Goal: Information Seeking & Learning: Learn about a topic

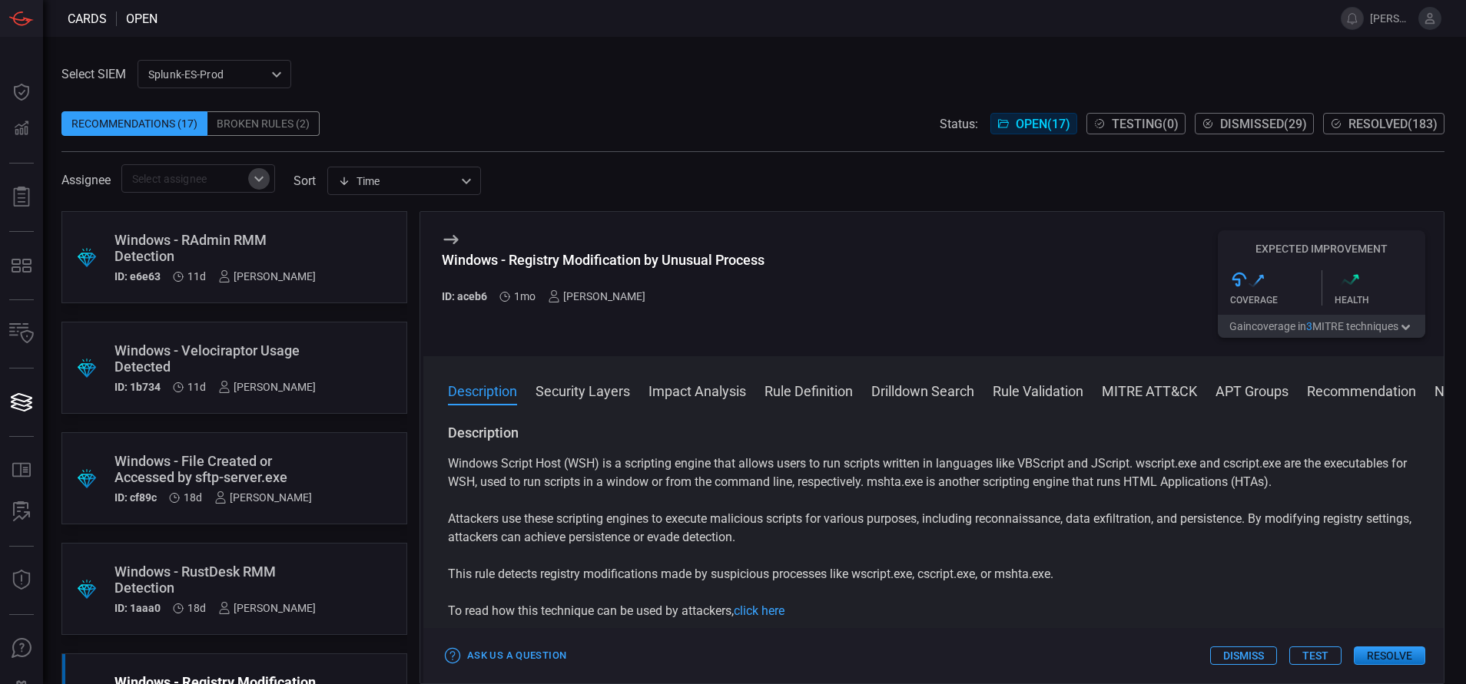
click at [257, 170] on icon "Open" at bounding box center [259, 179] width 18 height 18
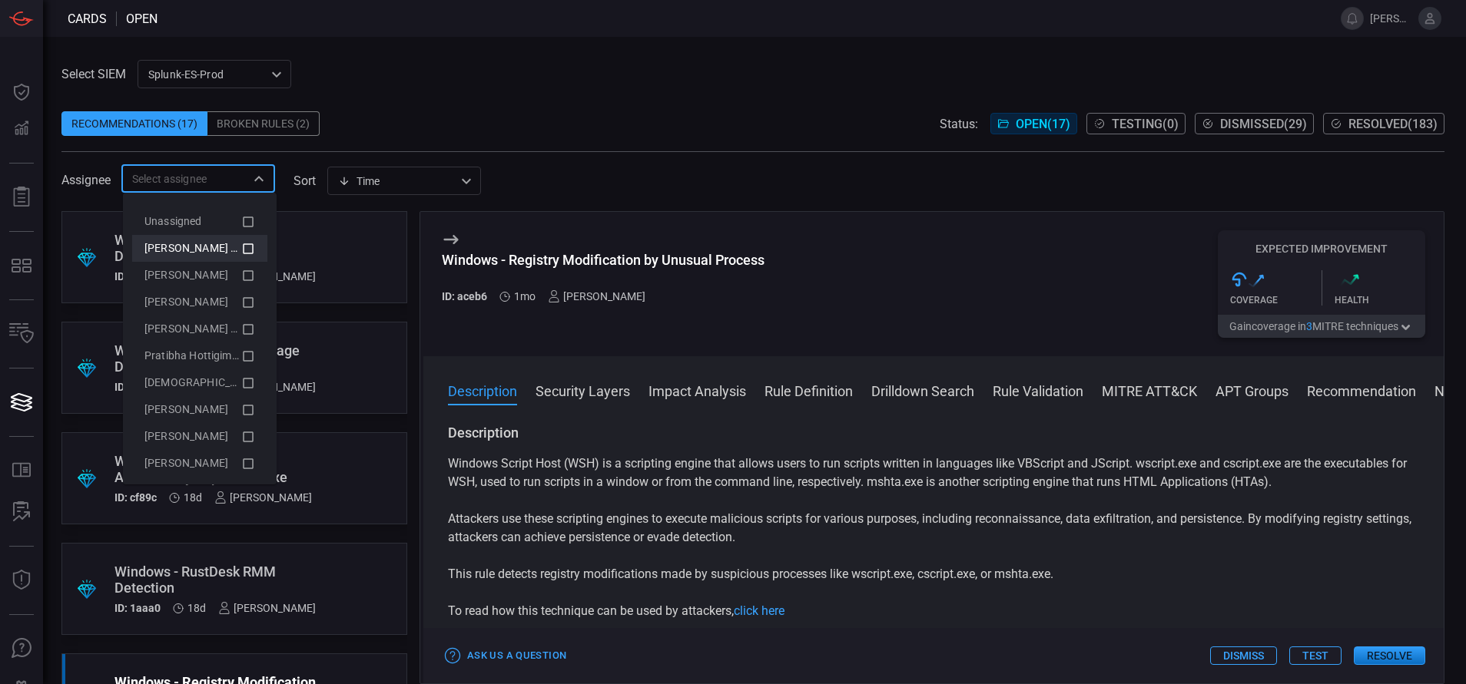
click at [237, 241] on li "[PERSON_NAME] (Myself)" at bounding box center [199, 248] width 135 height 27
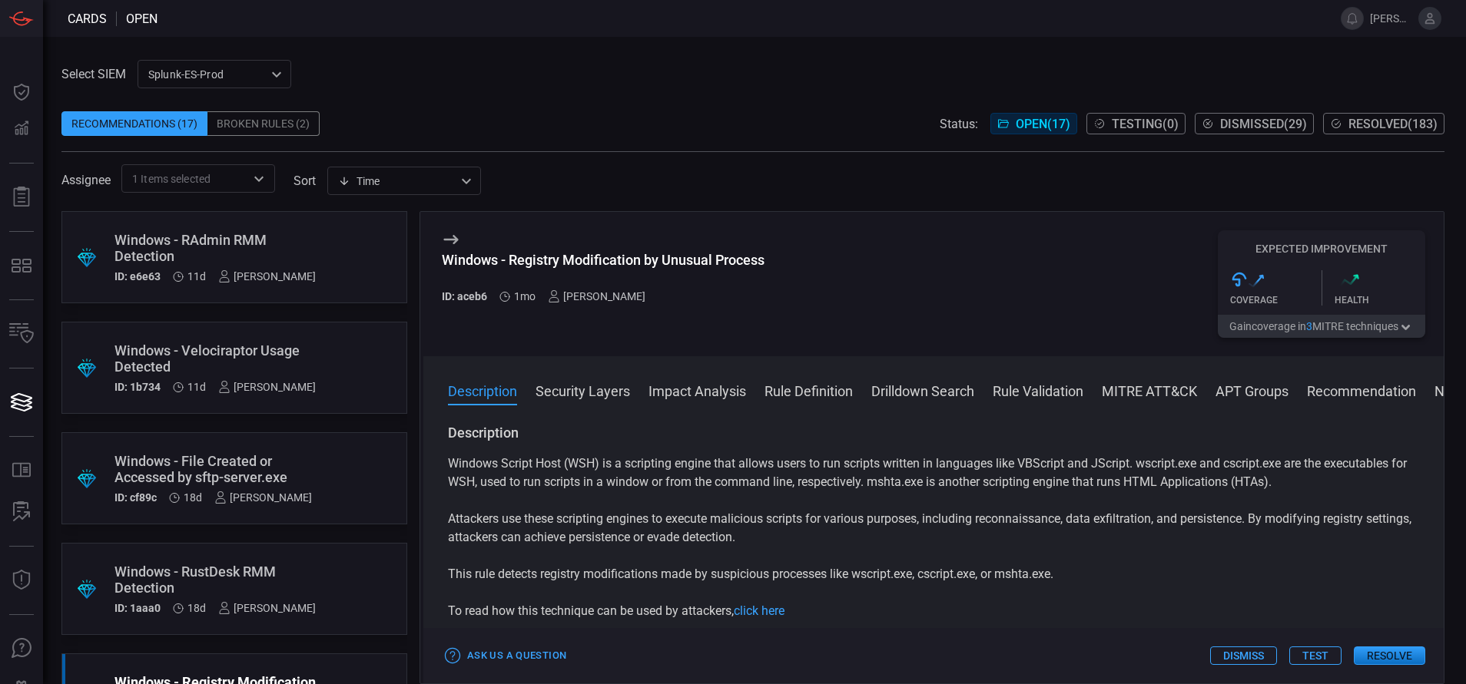
click at [495, 63] on div "Select SIEM Splunk-ES-Prod 0faf634c-0f6c-403d-9a98-5f25c84e76aa ​ Recommendatio…" at bounding box center [752, 126] width 1383 height 133
click at [306, 252] on div "Windows - RAdmin RMM Detection" at bounding box center [214, 248] width 201 height 32
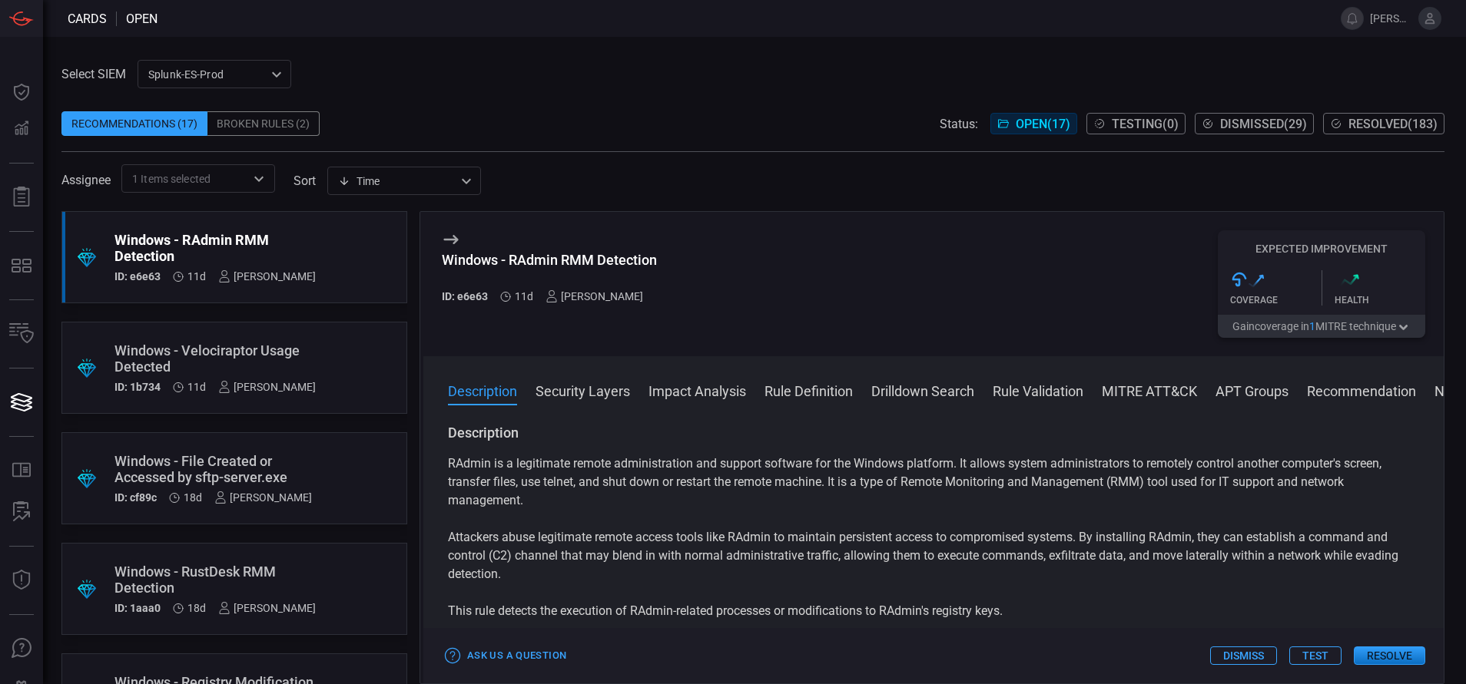
click at [793, 397] on button "Rule Definition" at bounding box center [808, 390] width 88 height 18
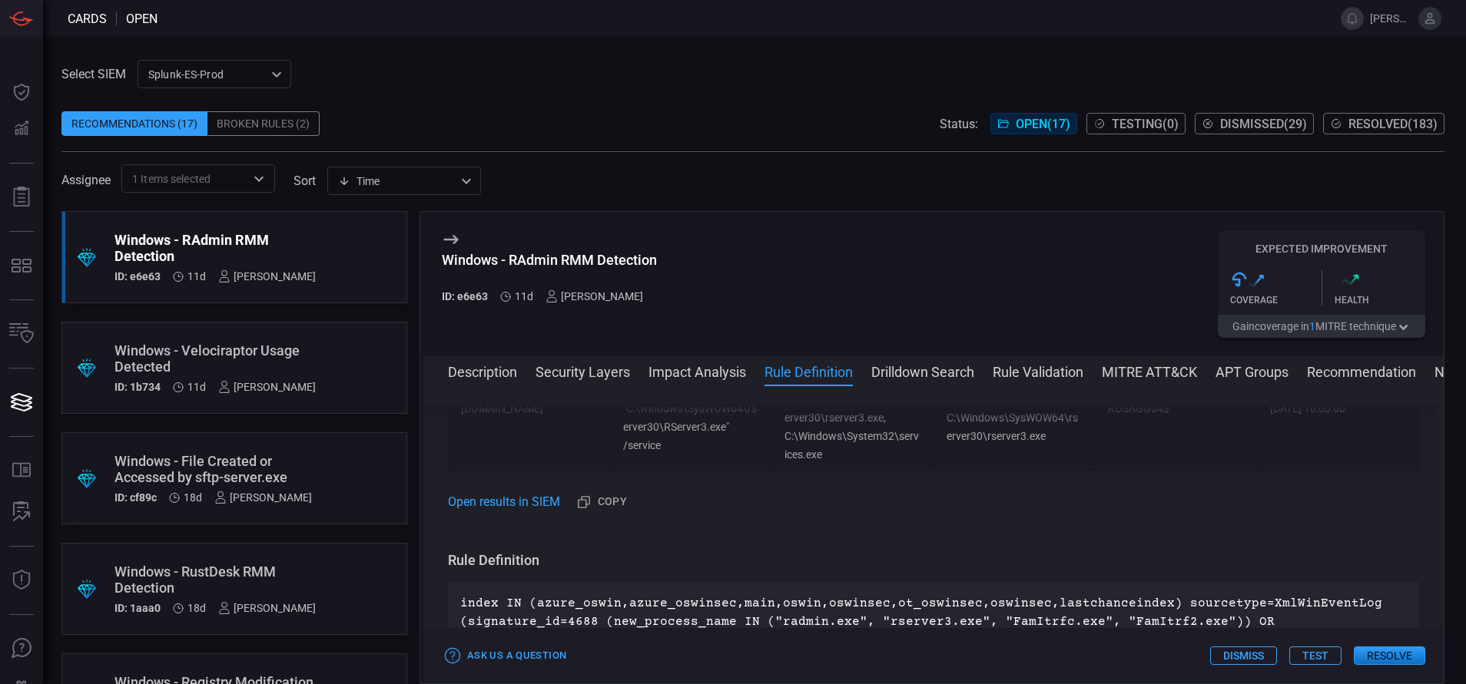
scroll to position [959, 0]
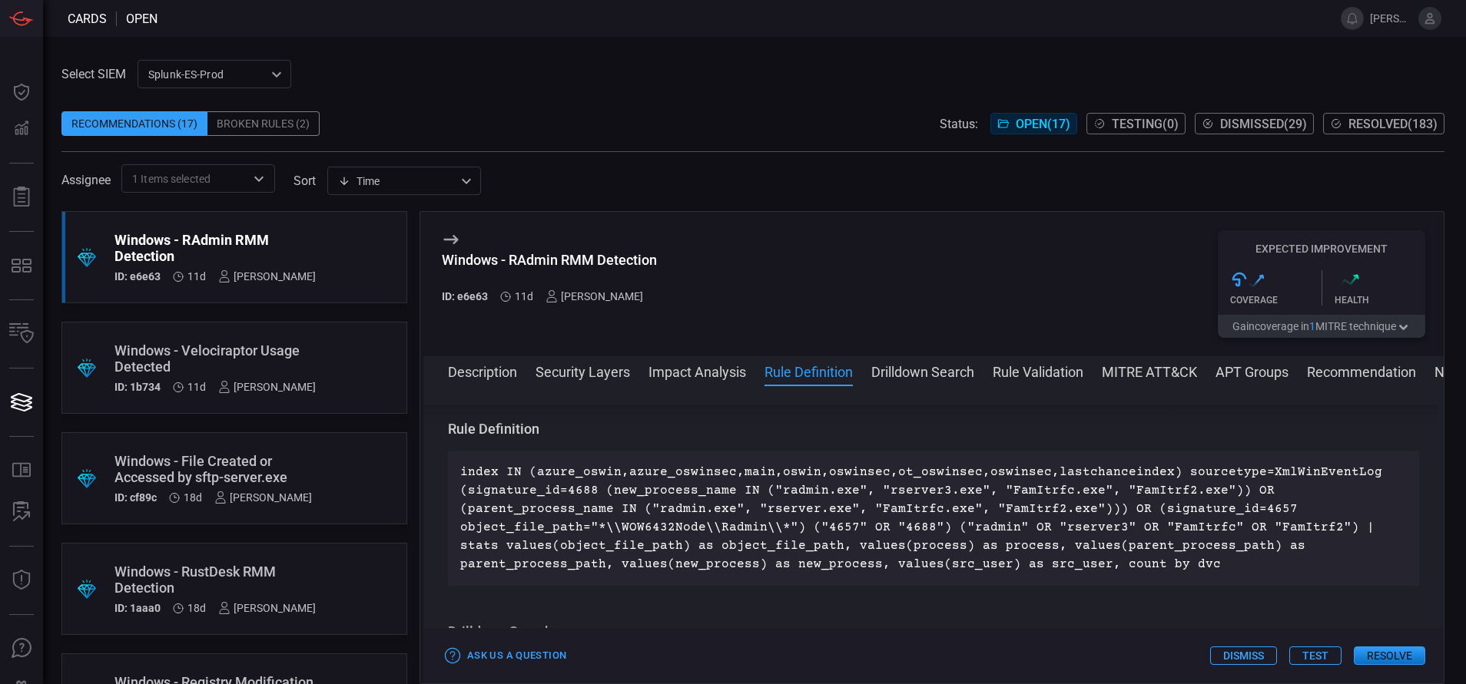
click at [155, 345] on div "Windows - Velociraptor Usage Detected" at bounding box center [214, 359] width 201 height 32
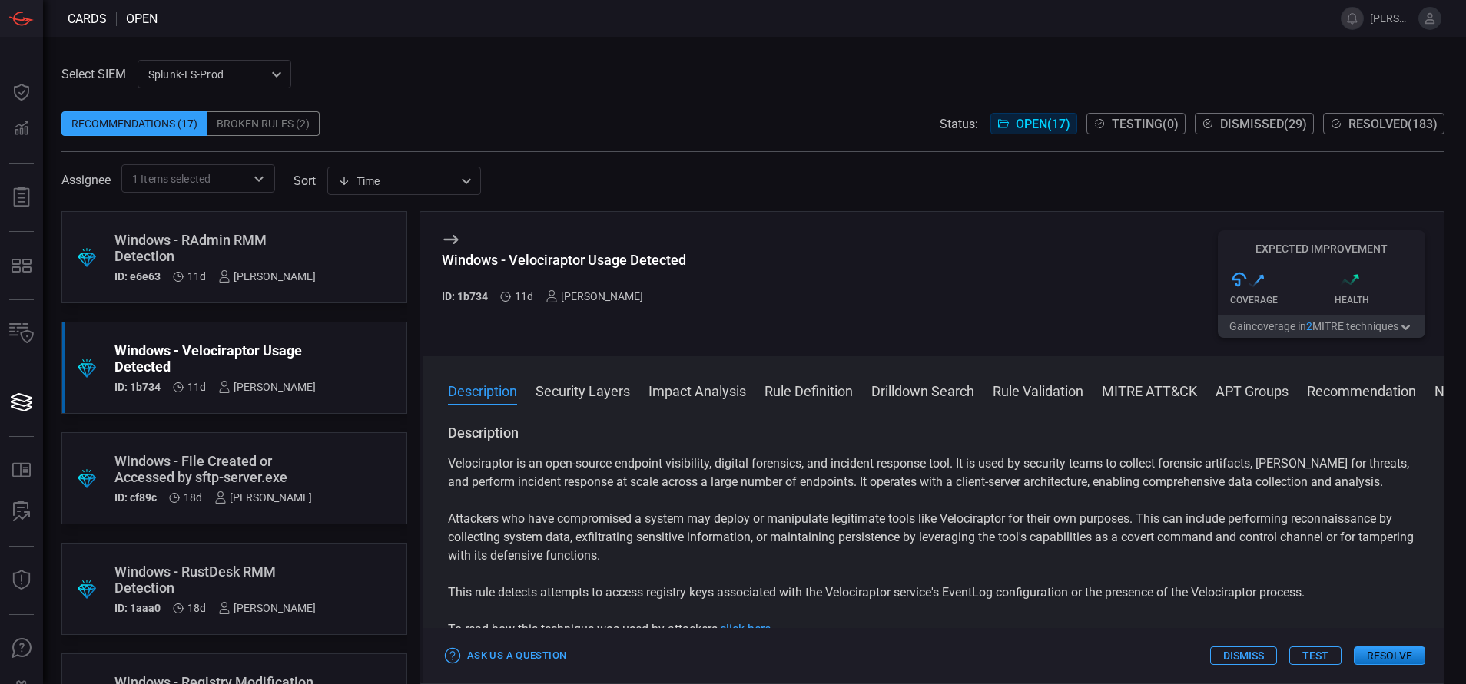
click at [778, 385] on button "Rule Definition" at bounding box center [808, 390] width 88 height 18
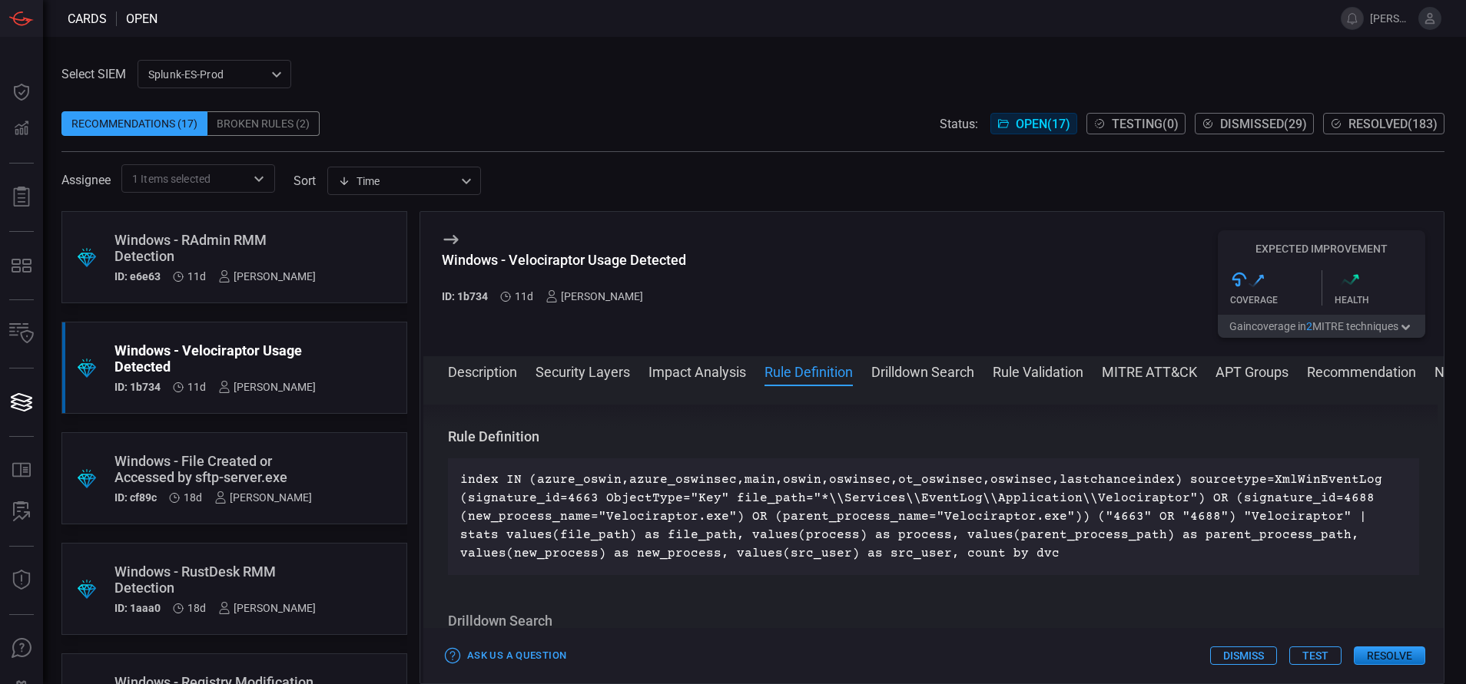
scroll to position [667, 0]
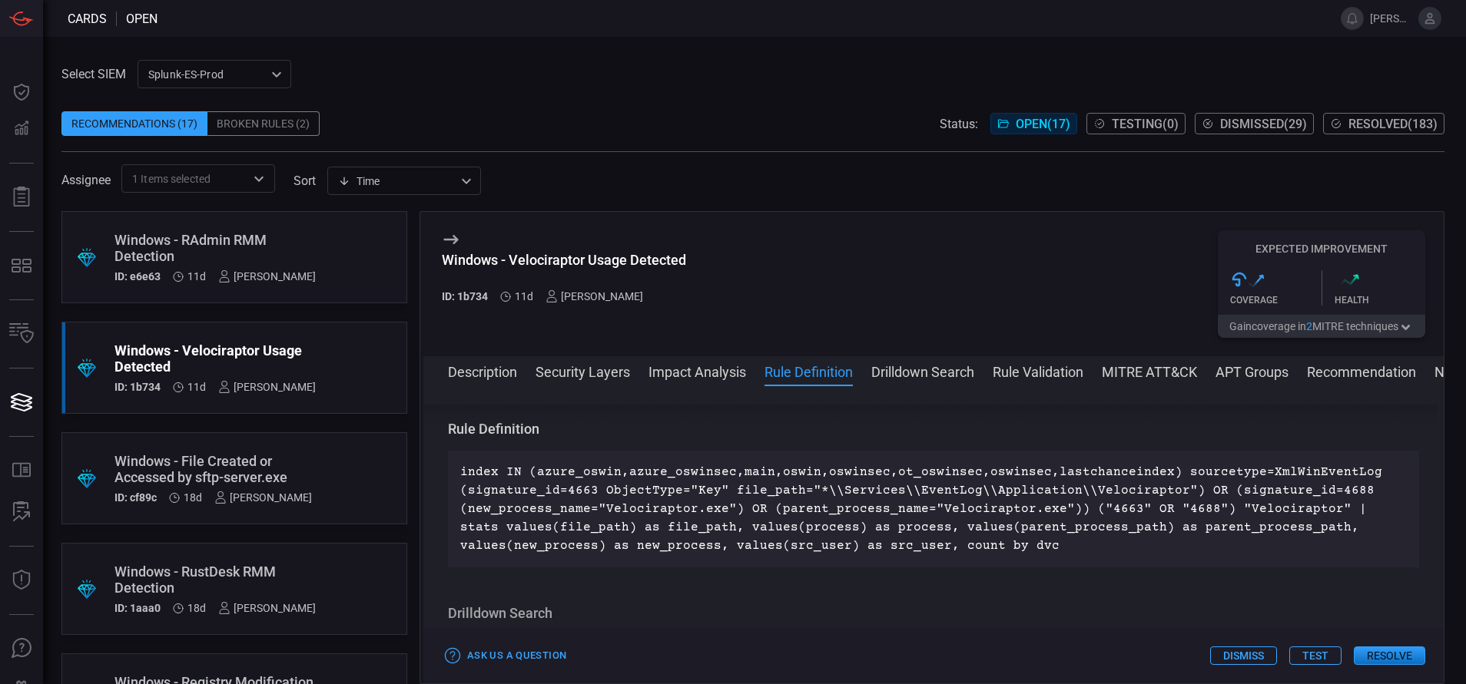
click at [275, 454] on div "Windows - File Created or Accessed by sftp-server.exe" at bounding box center [212, 469] width 197 height 32
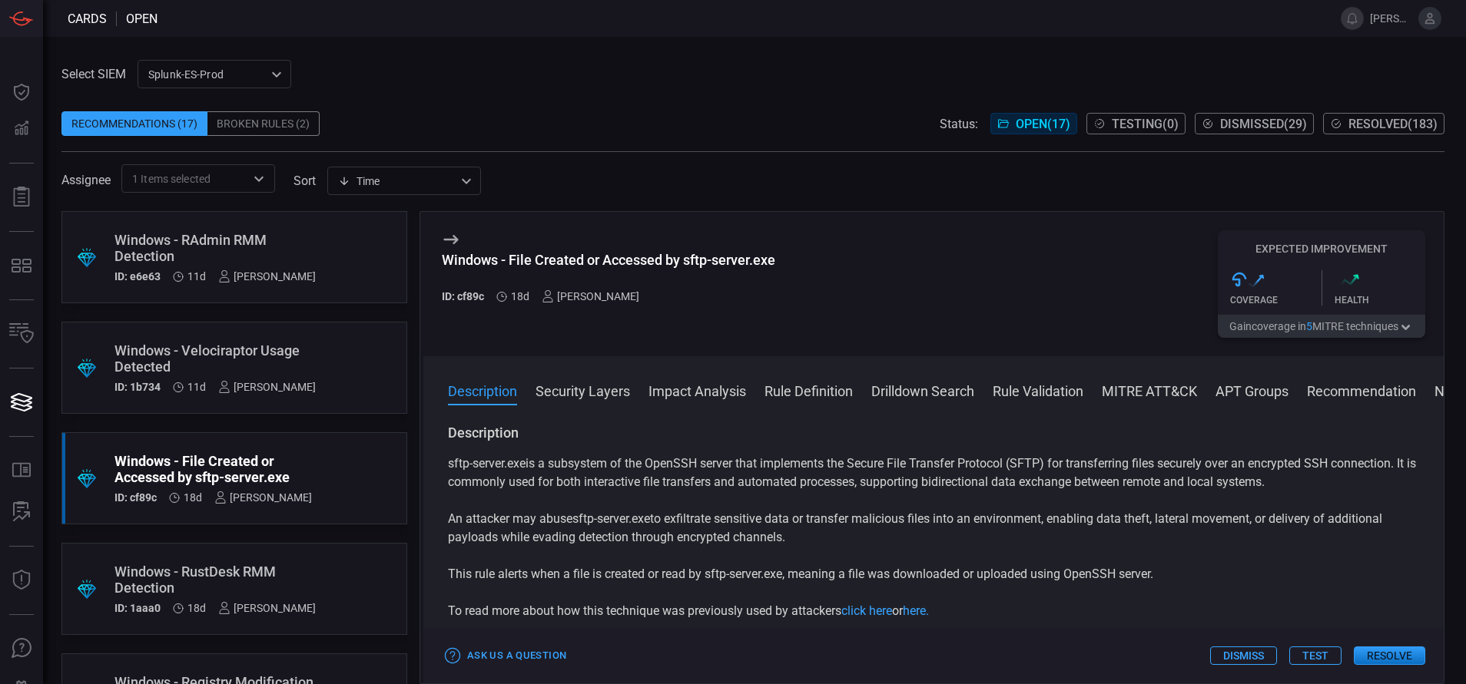
click at [798, 396] on button "Rule Definition" at bounding box center [808, 390] width 88 height 18
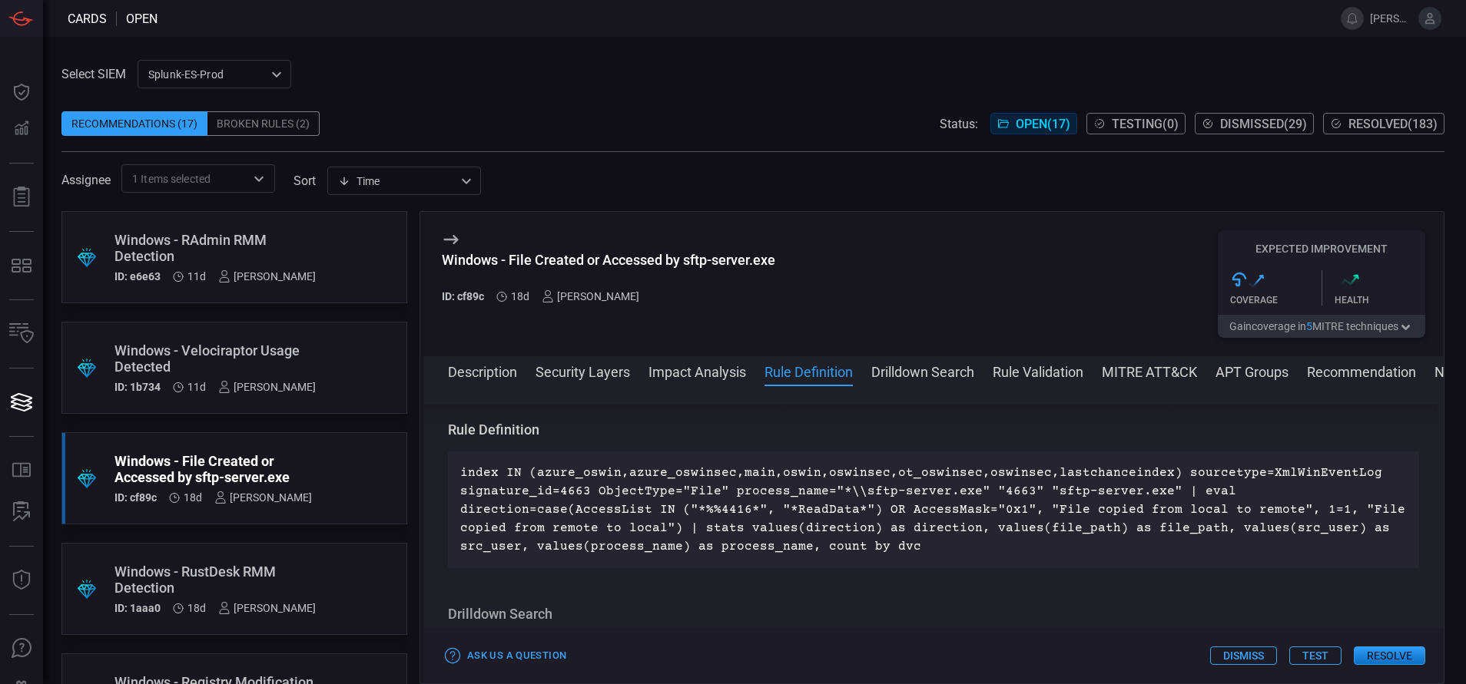
scroll to position [853, 0]
